Goal: Find specific page/section: Find specific page/section

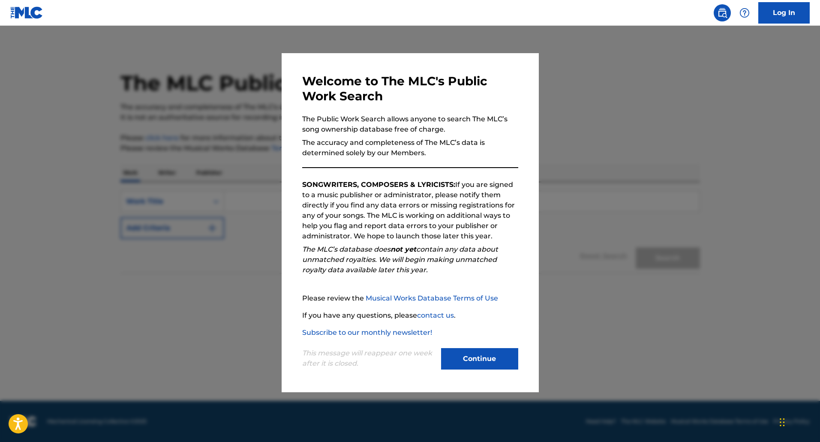
click at [479, 357] on button "Continue" at bounding box center [479, 358] width 77 height 21
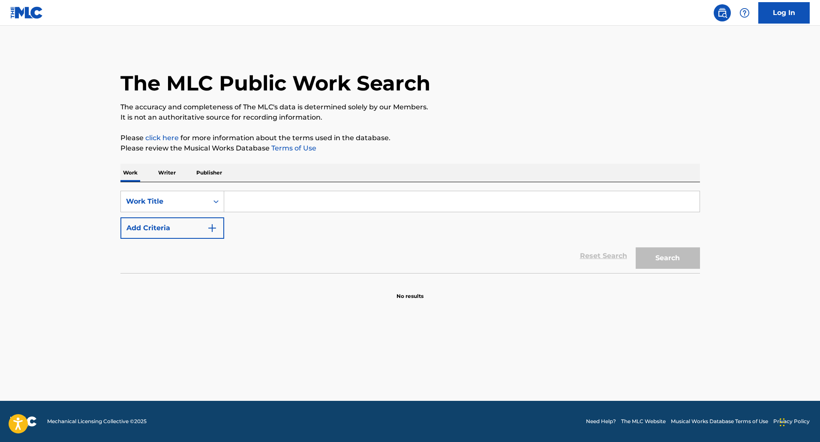
click at [247, 205] on input "Search Form" at bounding box center [462, 201] width 476 height 21
paste input "OPERA NO 2"
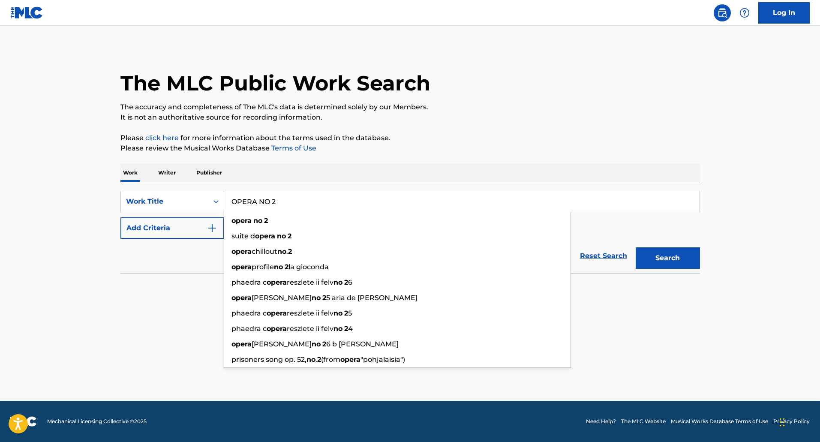
type input "OPERA NO 2"
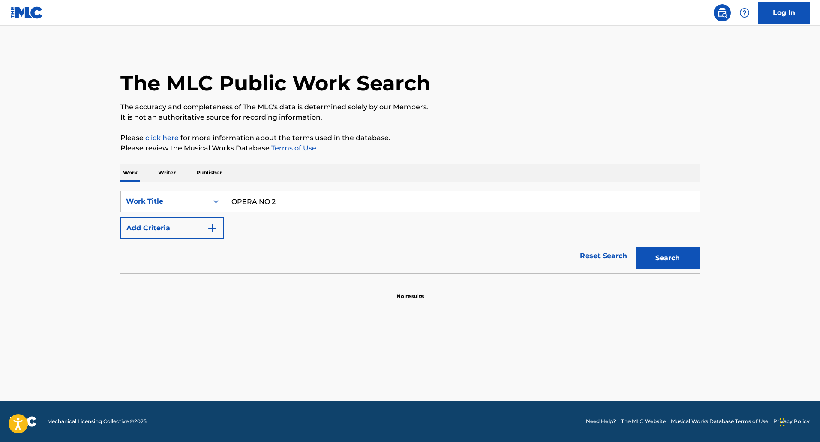
click at [211, 226] on img "Search Form" at bounding box center [212, 228] width 10 height 10
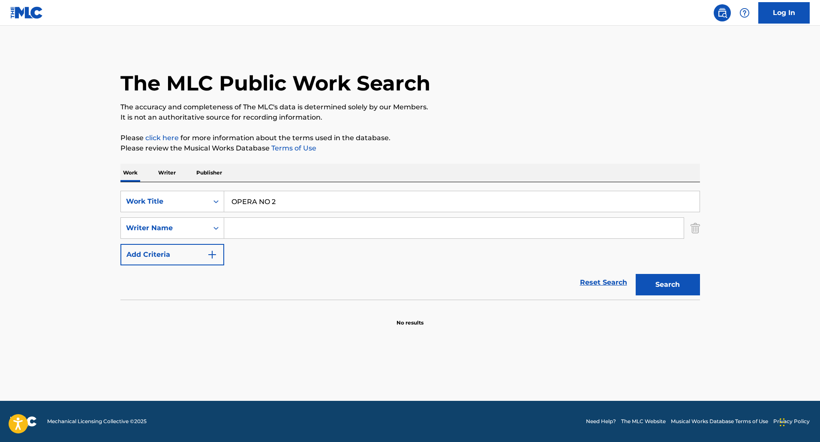
click at [506, 224] on input "Search Form" at bounding box center [454, 228] width 460 height 21
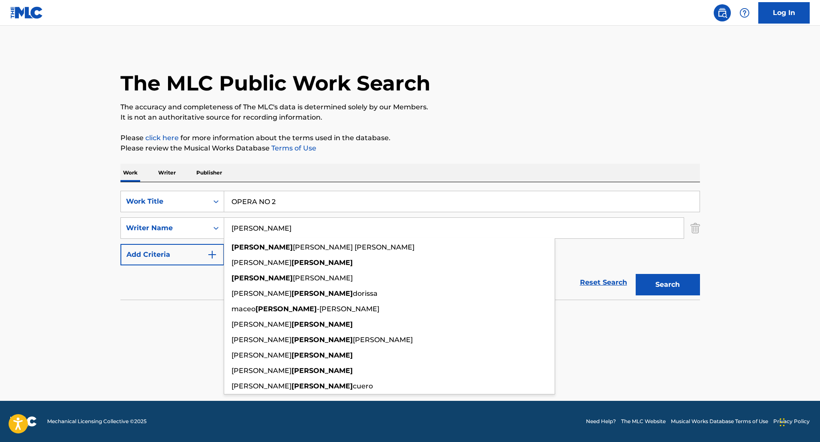
type input "[PERSON_NAME]"
click at [636, 274] on button "Search" at bounding box center [668, 284] width 64 height 21
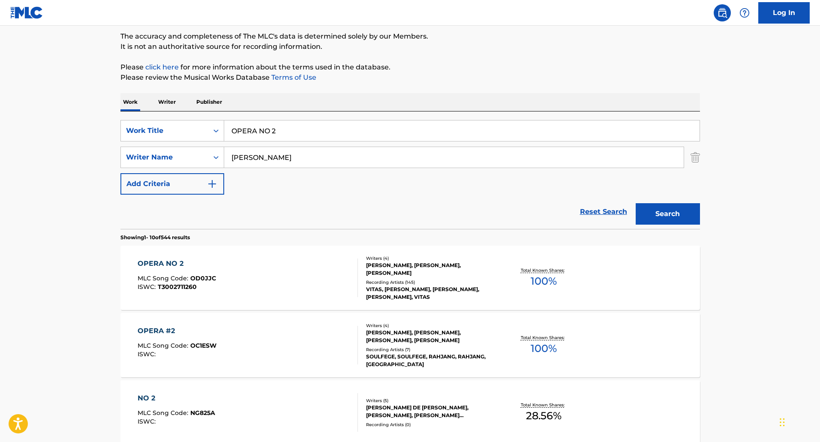
scroll to position [86, 0]
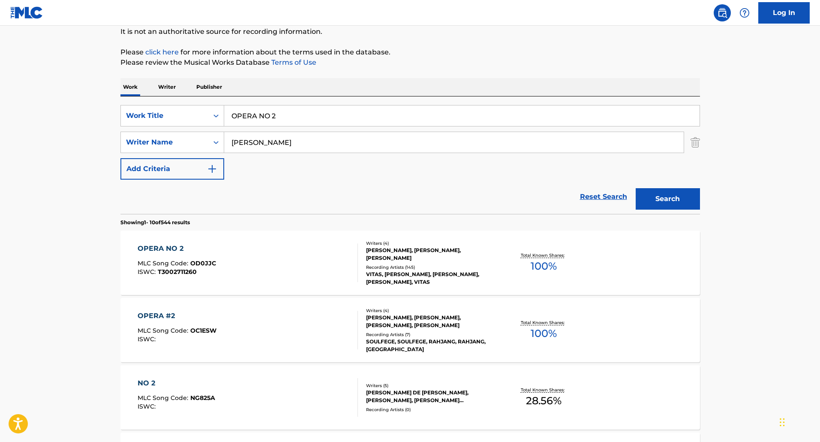
click at [398, 259] on div "[PERSON_NAME], [PERSON_NAME], [PERSON_NAME]" at bounding box center [431, 254] width 130 height 15
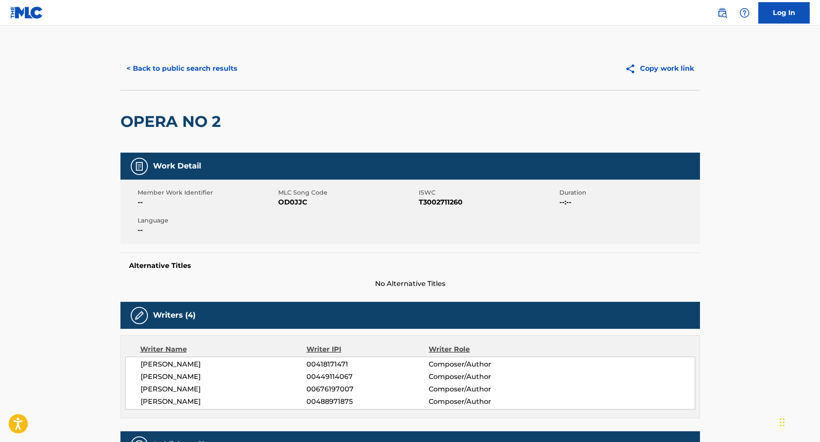
click at [660, 73] on button "Copy work link" at bounding box center [659, 68] width 81 height 21
click at [657, 67] on button "Copy work link" at bounding box center [659, 68] width 81 height 21
click at [693, 245] on div "Work Detail Member Work Identifier -- MLC Song Code OD0JJC ISWC T3002711260 Dur…" at bounding box center [411, 221] width 580 height 136
